Goal: Task Accomplishment & Management: Manage account settings

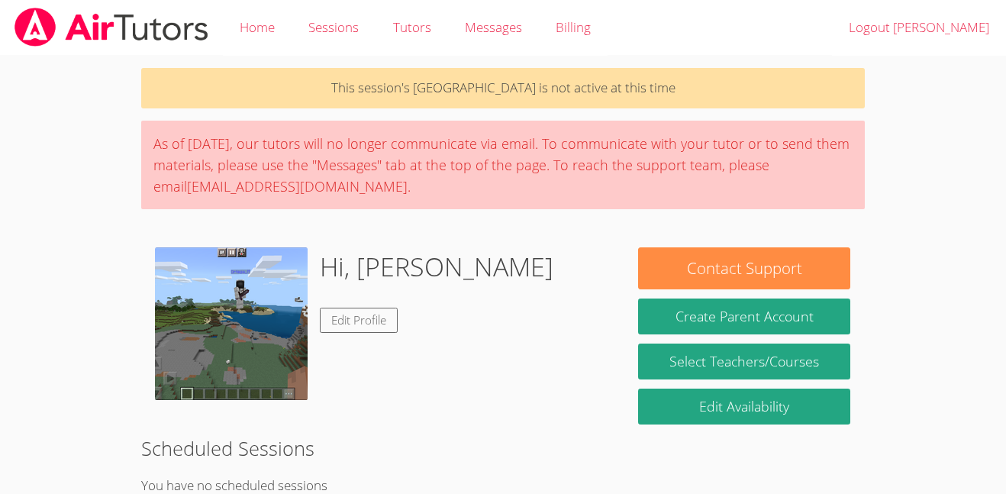
click at [210, 321] on img at bounding box center [231, 323] width 153 height 153
click at [333, 314] on link "Edit Profile" at bounding box center [359, 320] width 78 height 25
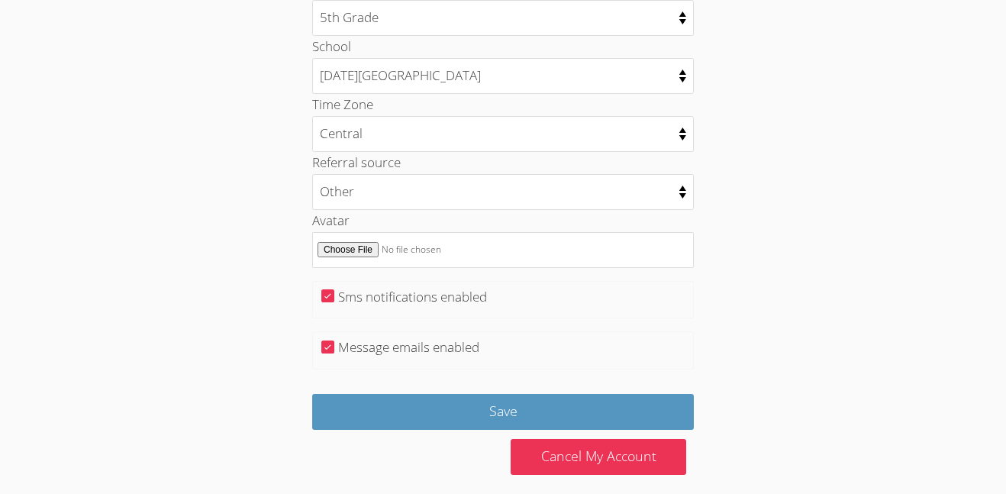
scroll to position [794, 0]
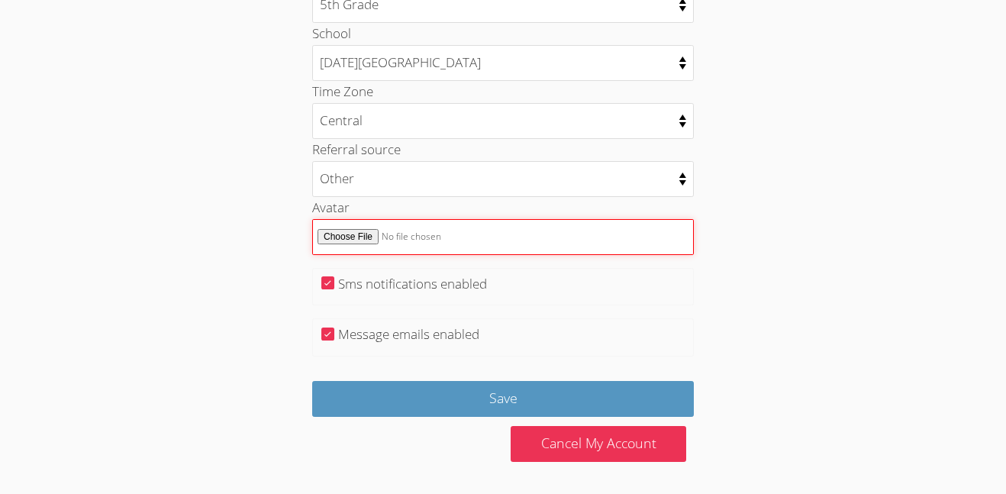
click at [340, 242] on input "Avatar" at bounding box center [503, 237] width 382 height 36
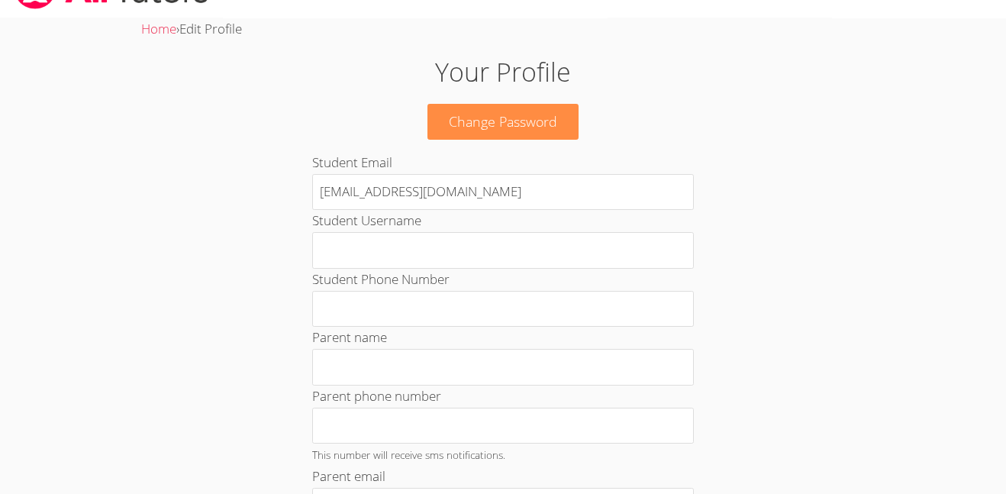
scroll to position [0, 0]
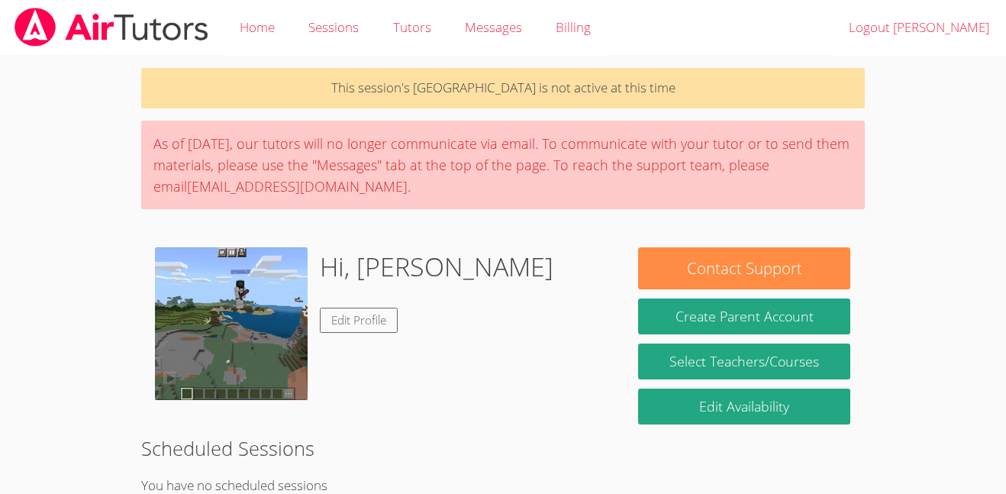
scroll to position [15, 0]
